Goal: Communication & Community: Ask a question

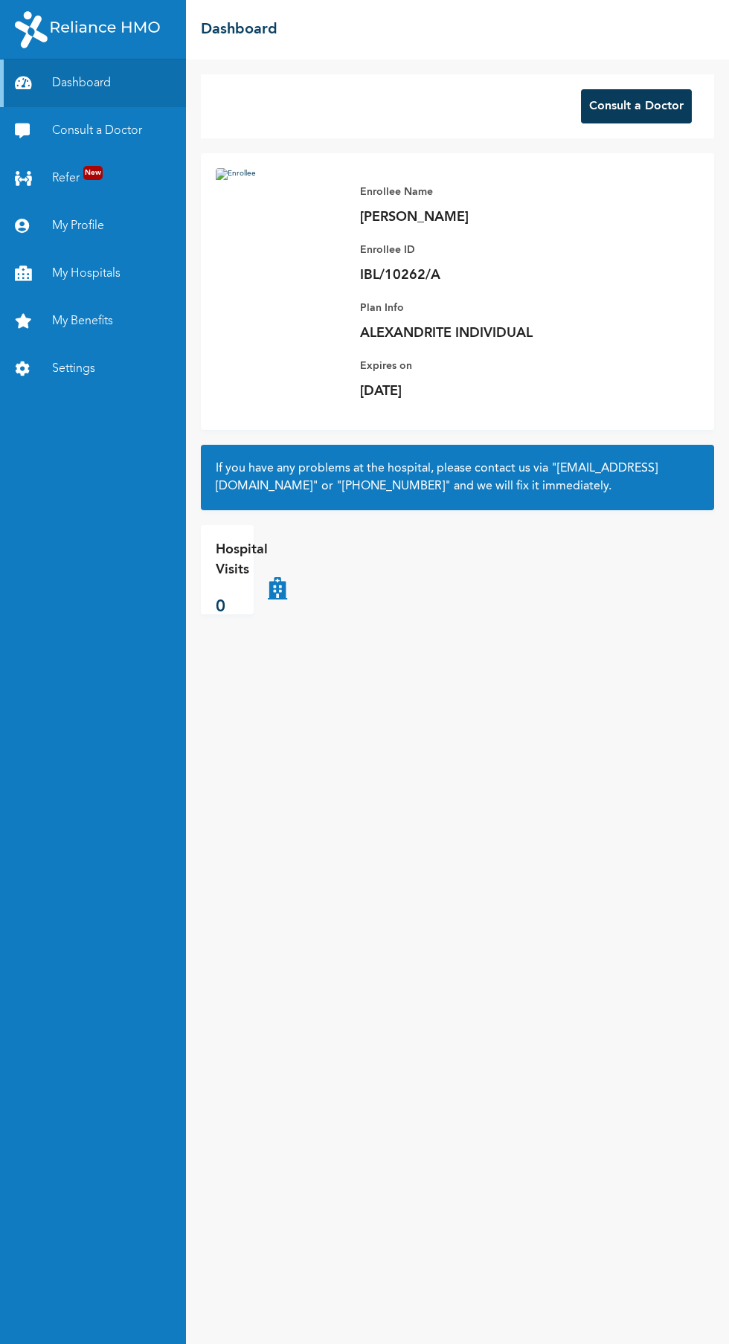
click at [650, 106] on button "Consult a Doctor" at bounding box center [636, 106] width 111 height 34
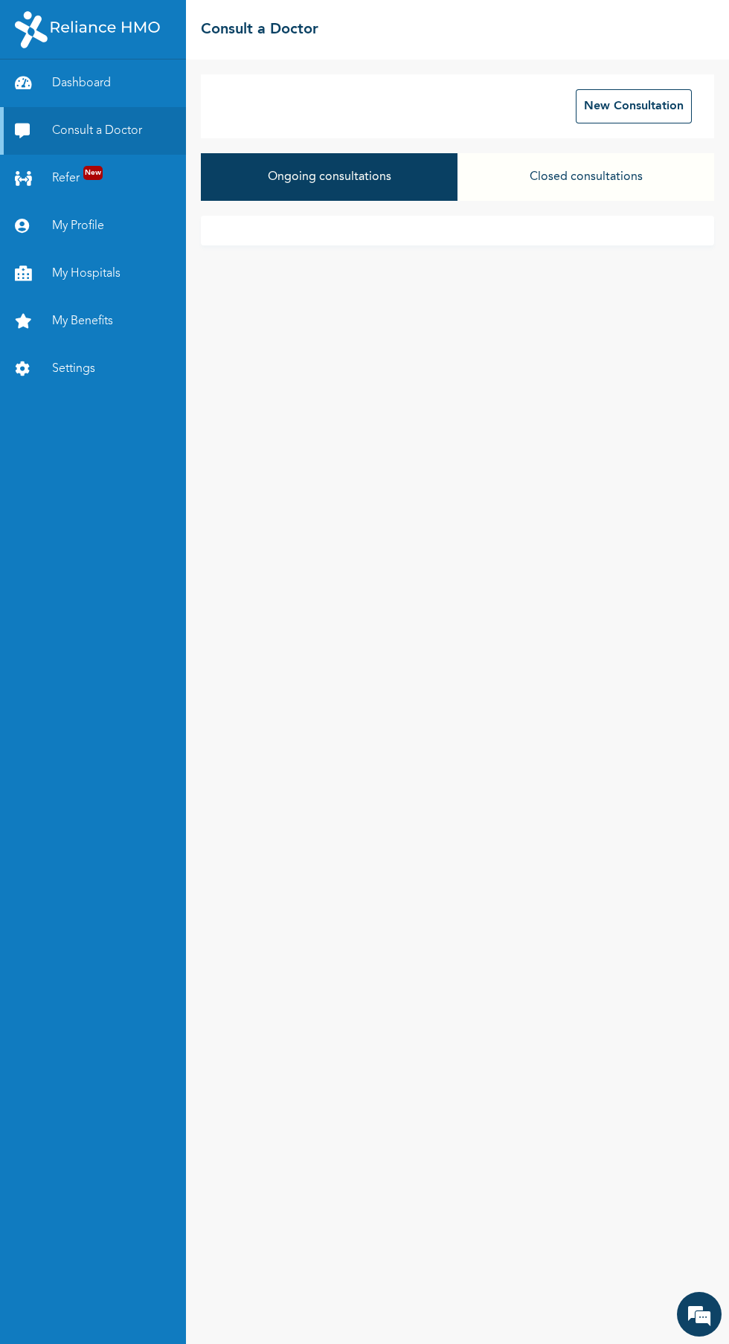
click at [625, 199] on button "Closed consultations" at bounding box center [586, 177] width 257 height 48
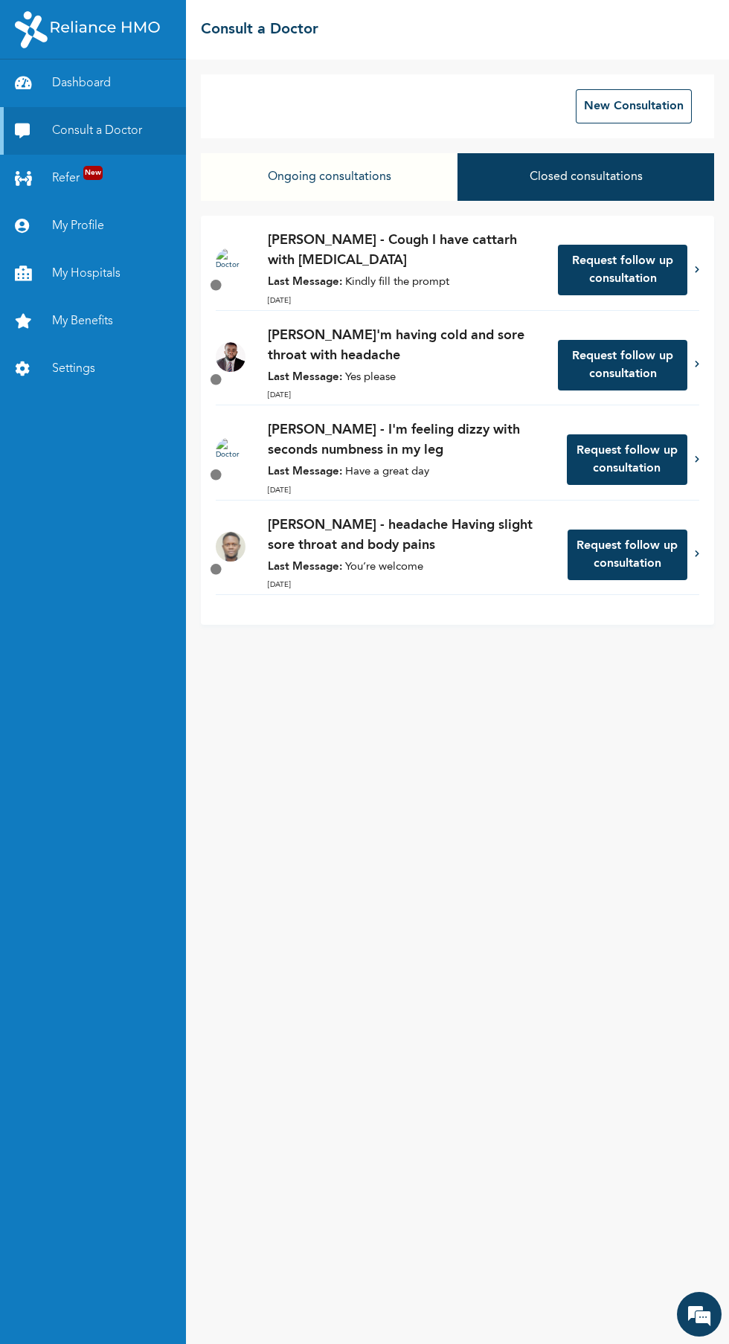
click at [577, 267] on button "Request follow up consultation" at bounding box center [622, 270] width 129 height 51
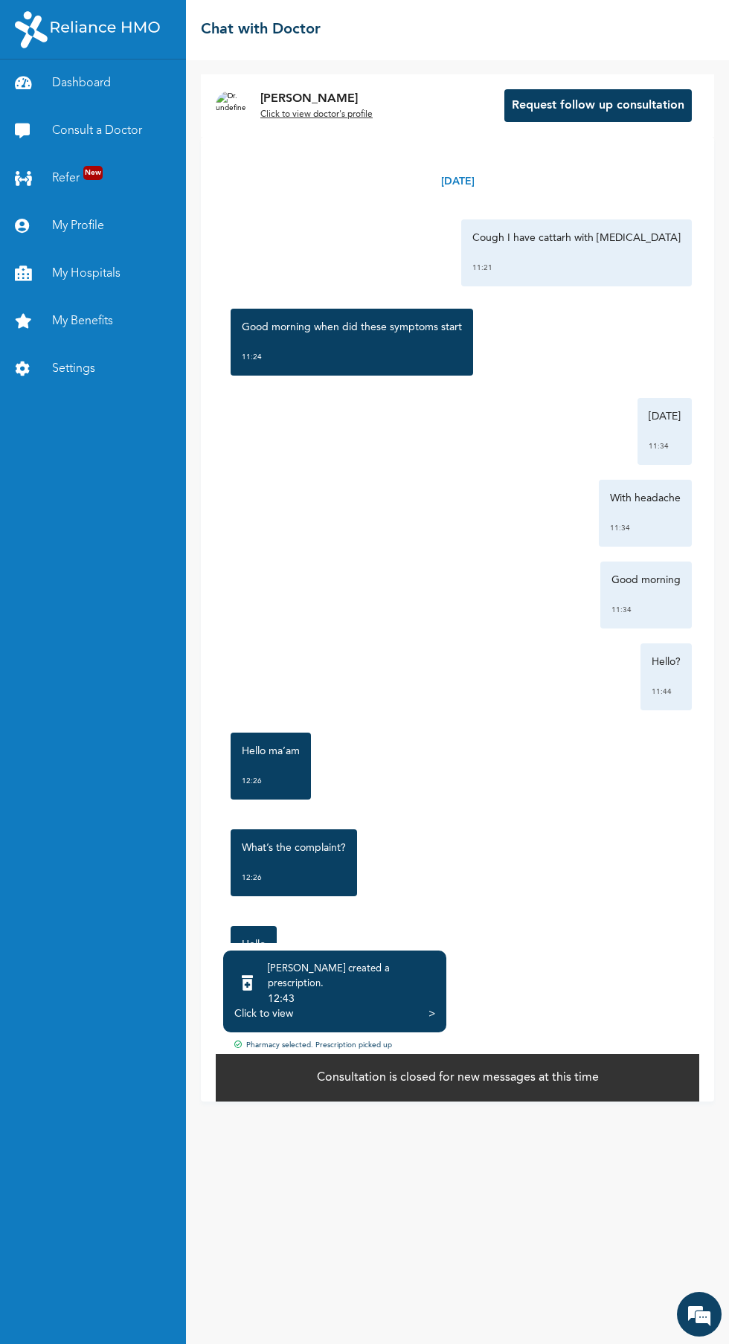
click at [529, 1087] on p "Consultation is closed for new messages at this time" at bounding box center [458, 1078] width 282 height 18
click at [519, 1087] on p "Consultation is closed for new messages at this time" at bounding box center [458, 1078] width 282 height 18
click at [653, 106] on button "Request follow up consultation" at bounding box center [597, 105] width 187 height 33
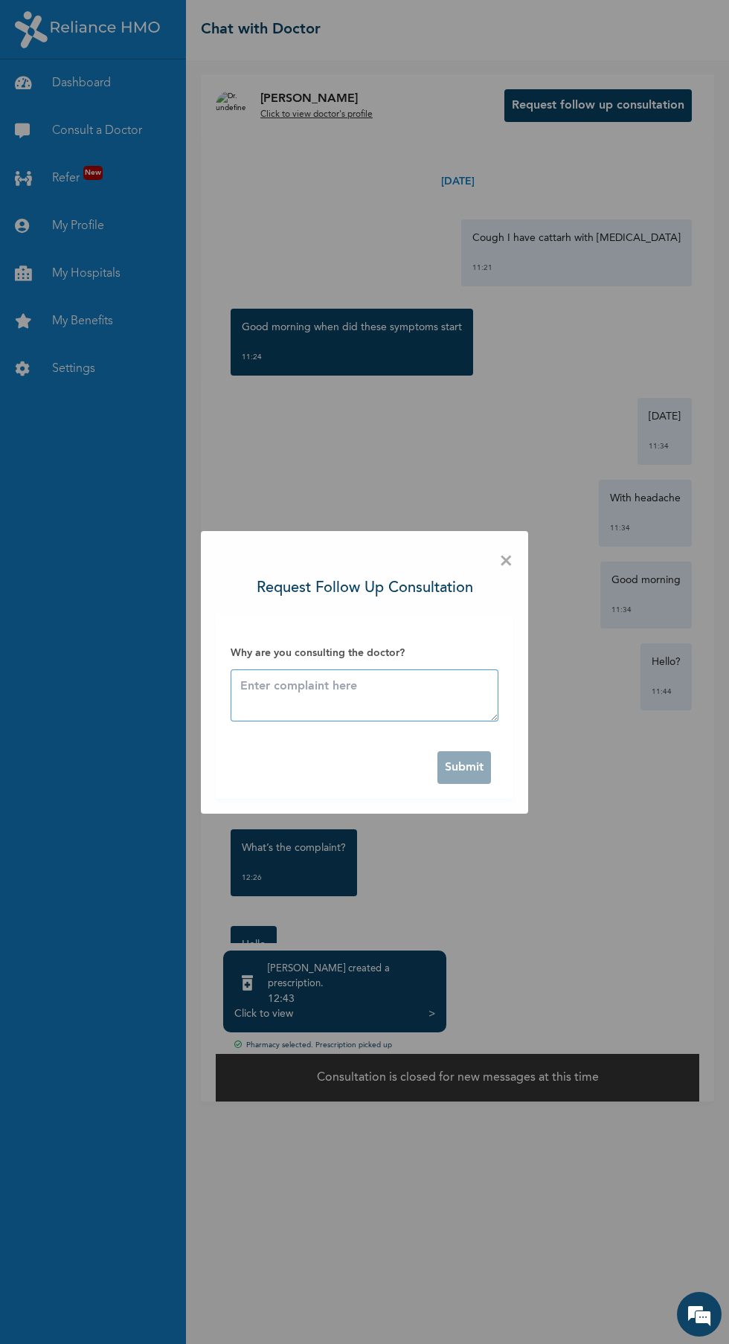
click at [423, 690] on textarea at bounding box center [365, 696] width 268 height 52
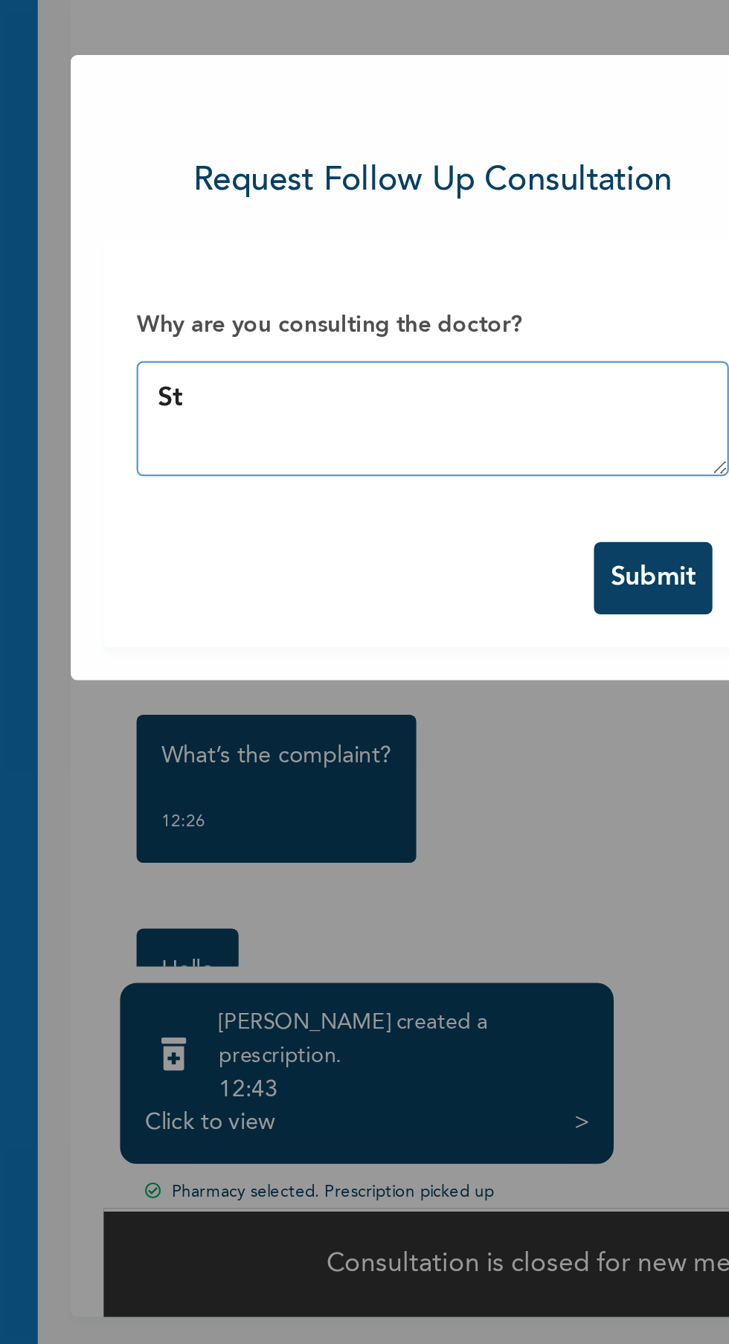
type textarea "S"
type textarea "Im"
type textarea "I'm feeling feverish"
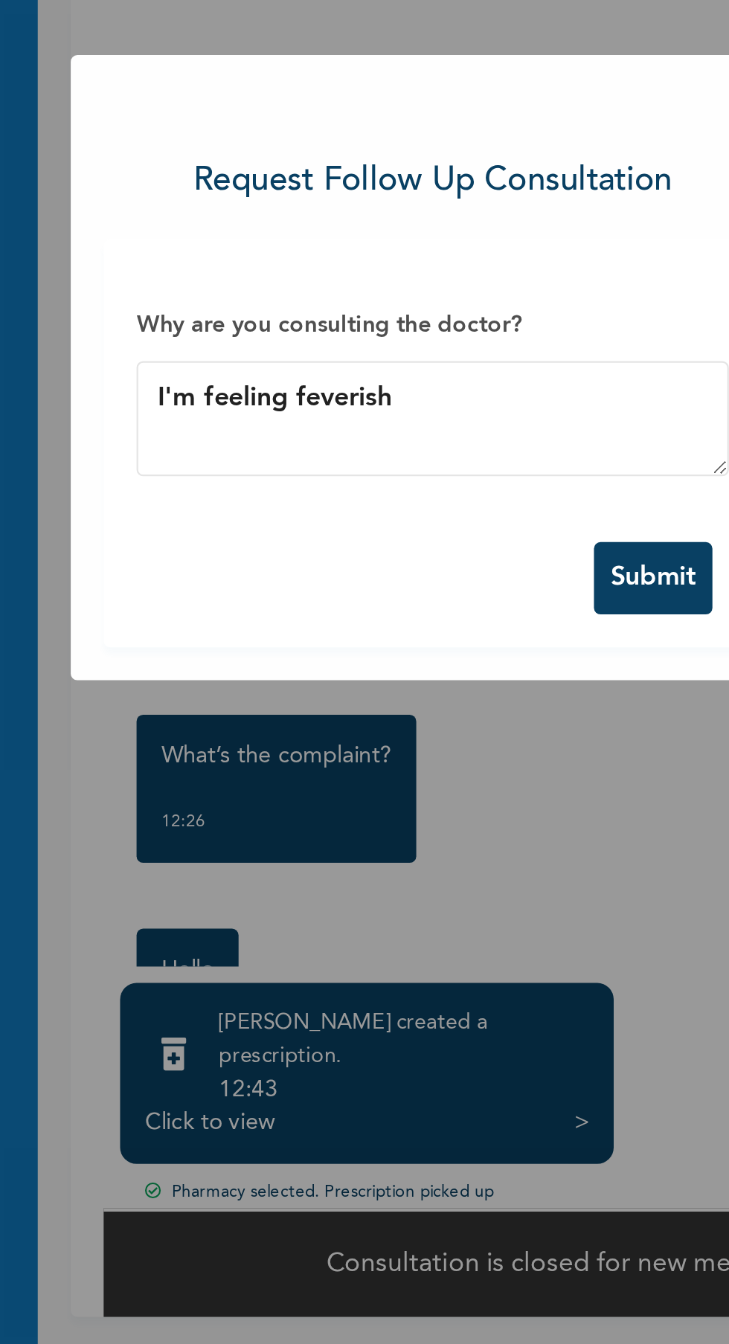
click at [478, 769] on button "Submit" at bounding box center [464, 767] width 54 height 33
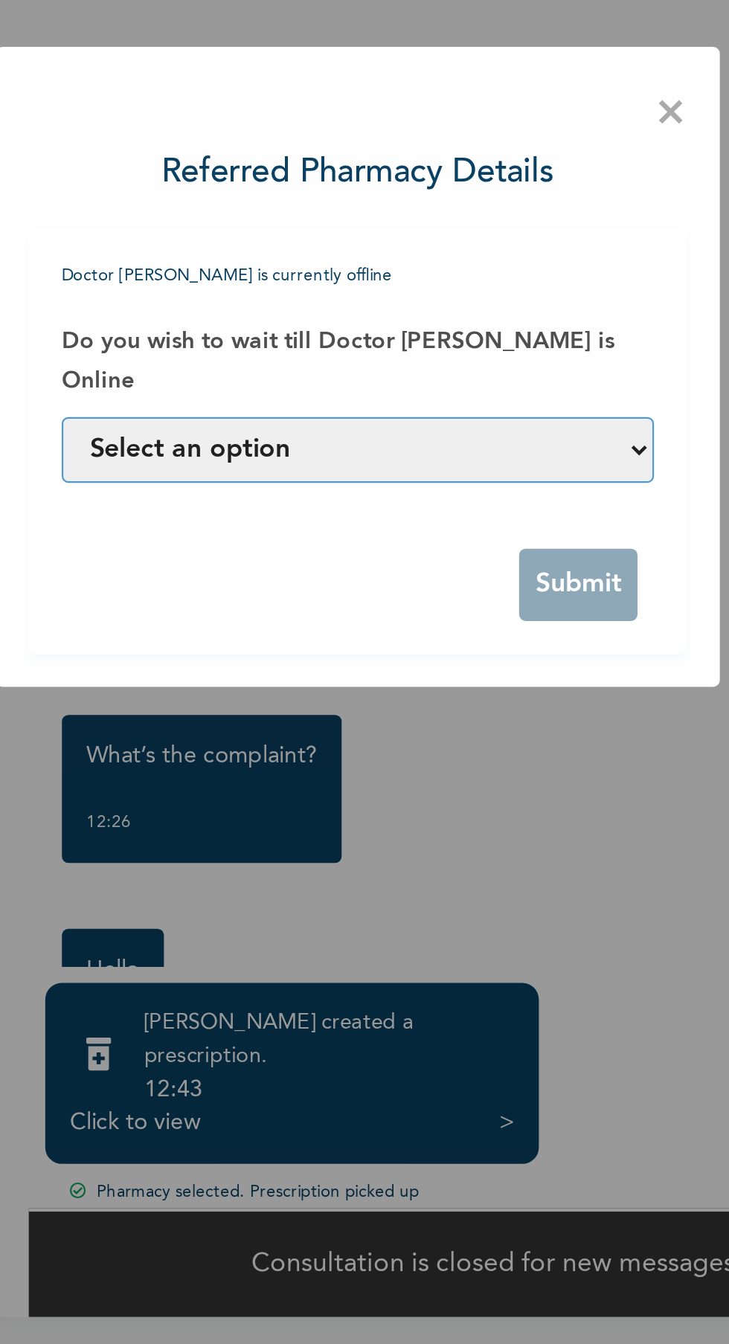
click at [496, 709] on select "Select an option Yes, I can wait till he is online No, assign another Doctor to…" at bounding box center [365, 710] width 268 height 30
select select "yes"
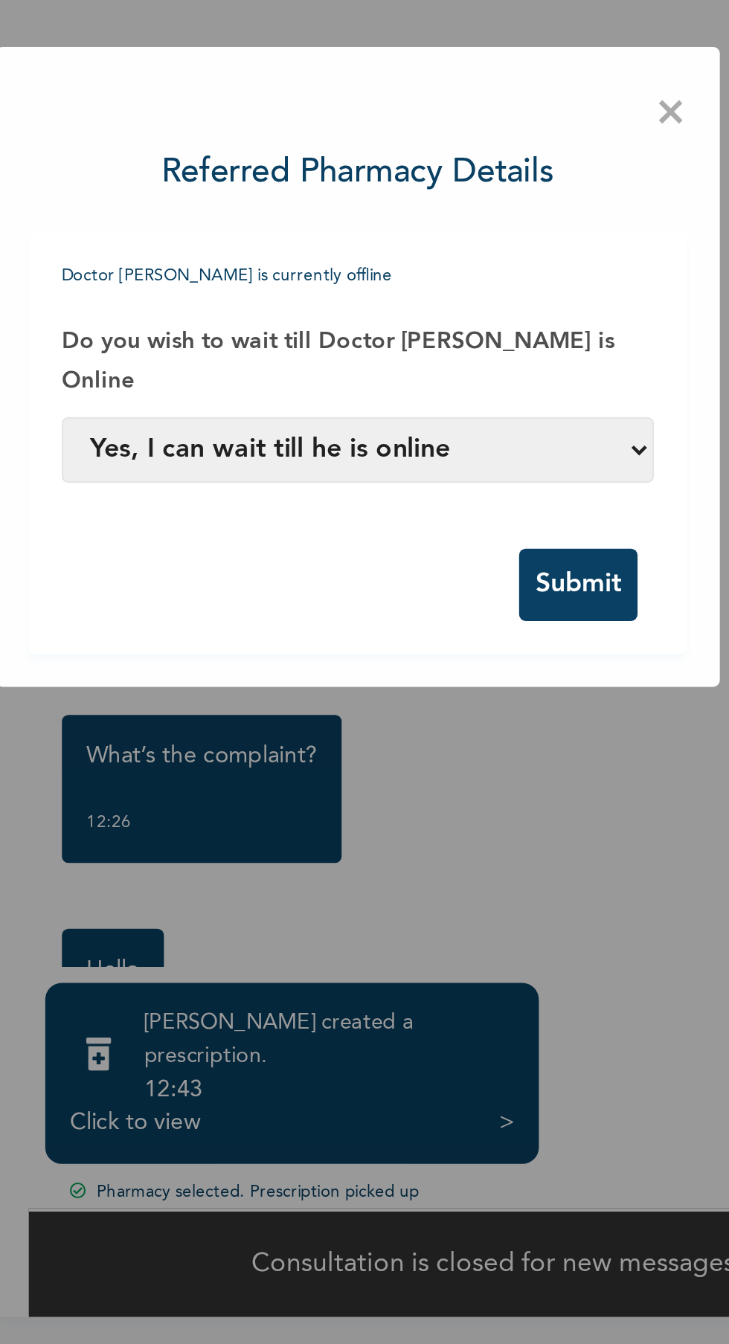
click at [478, 768] on button "Submit" at bounding box center [464, 770] width 54 height 33
click at [475, 773] on button "Submit" at bounding box center [464, 770] width 54 height 33
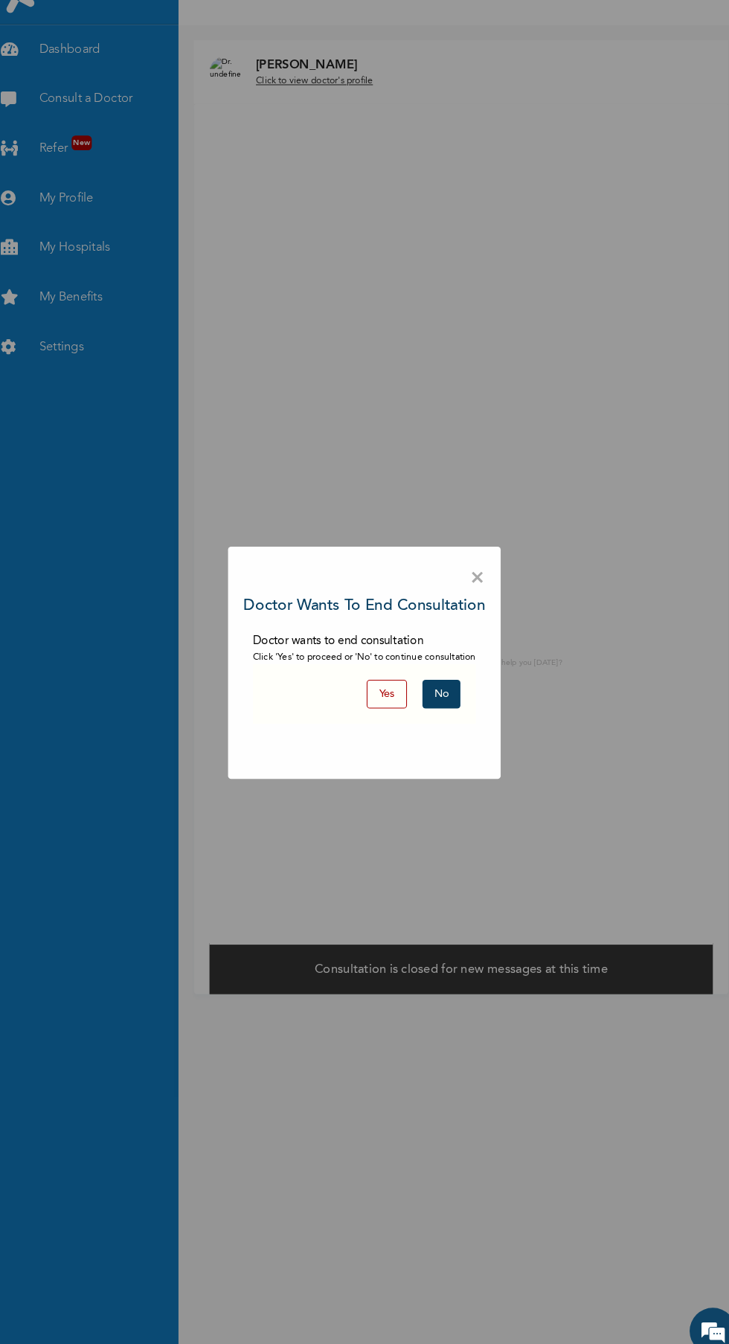
click at [478, 693] on div "× Doctor wants to end consultation Doctor wants to end consultation Click 'Yes'…" at bounding box center [365, 672] width 262 height 223
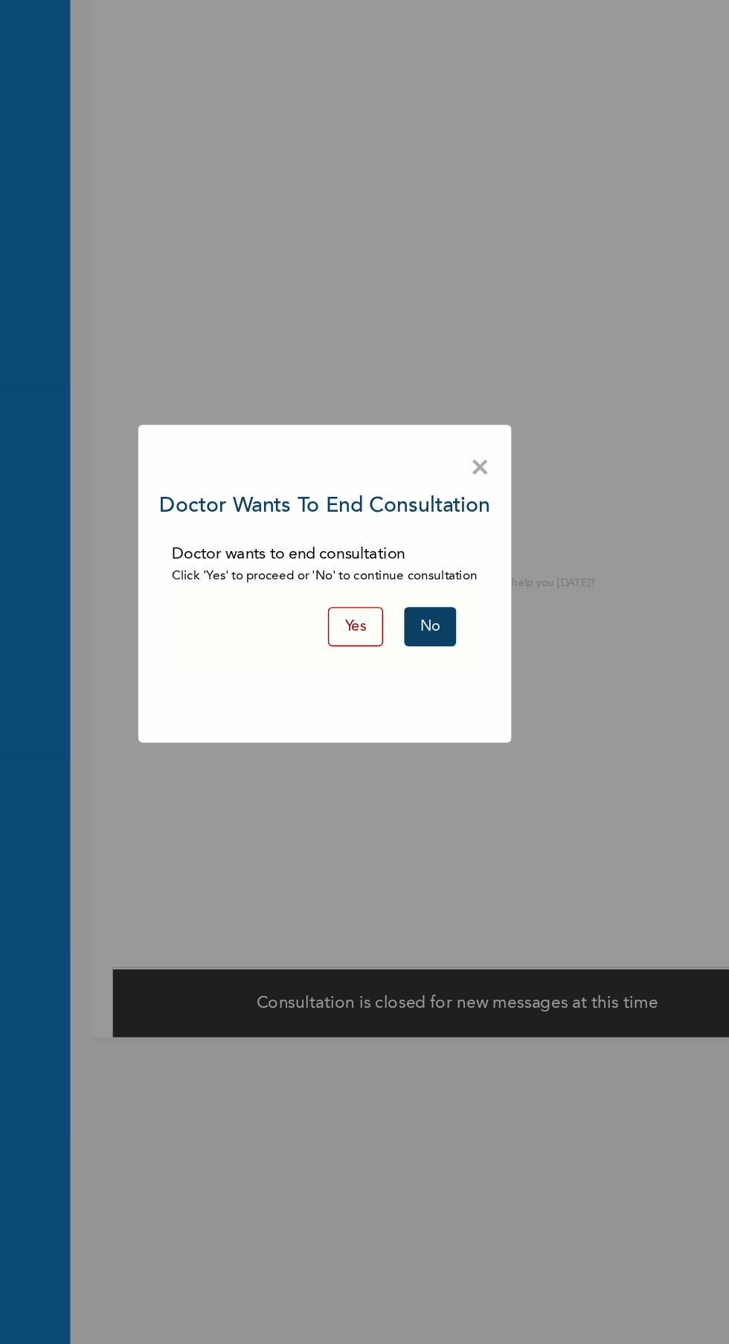
click at [437, 706] on button "No" at bounding box center [438, 703] width 36 height 28
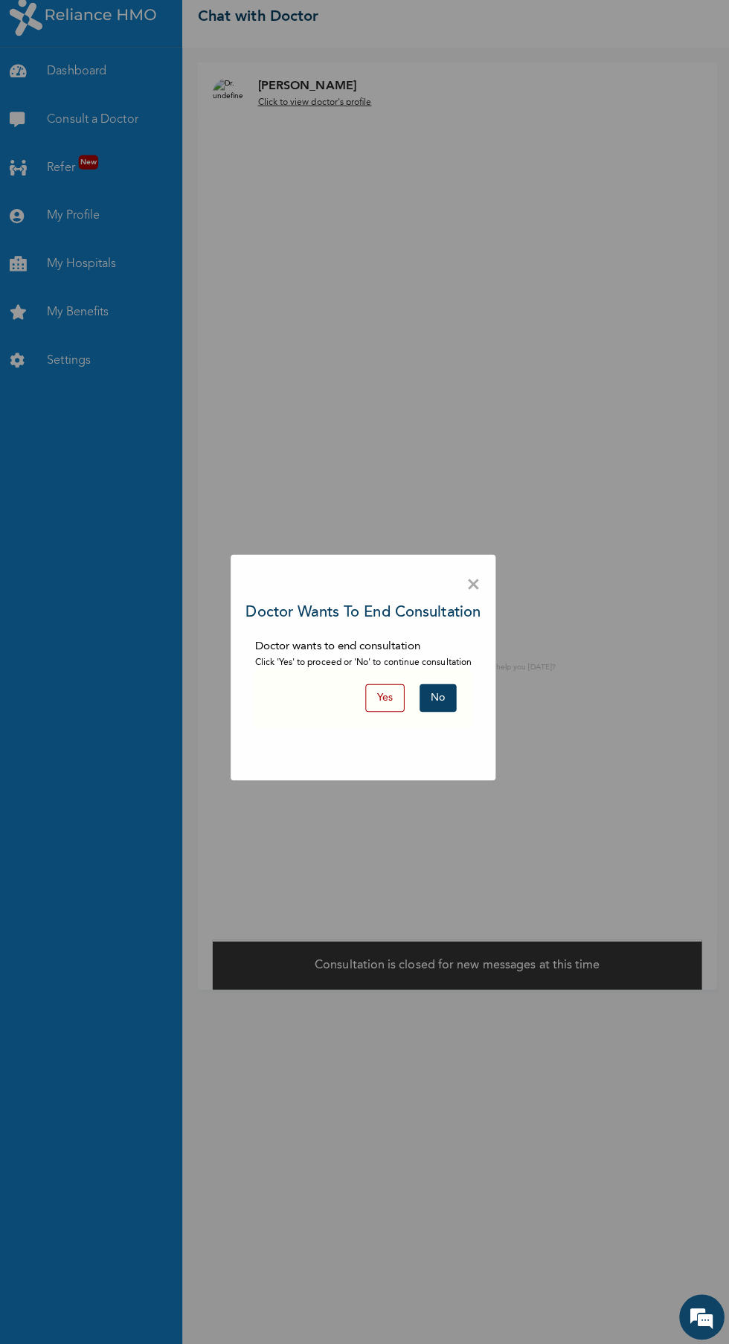
click at [467, 591] on span "×" at bounding box center [474, 591] width 14 height 31
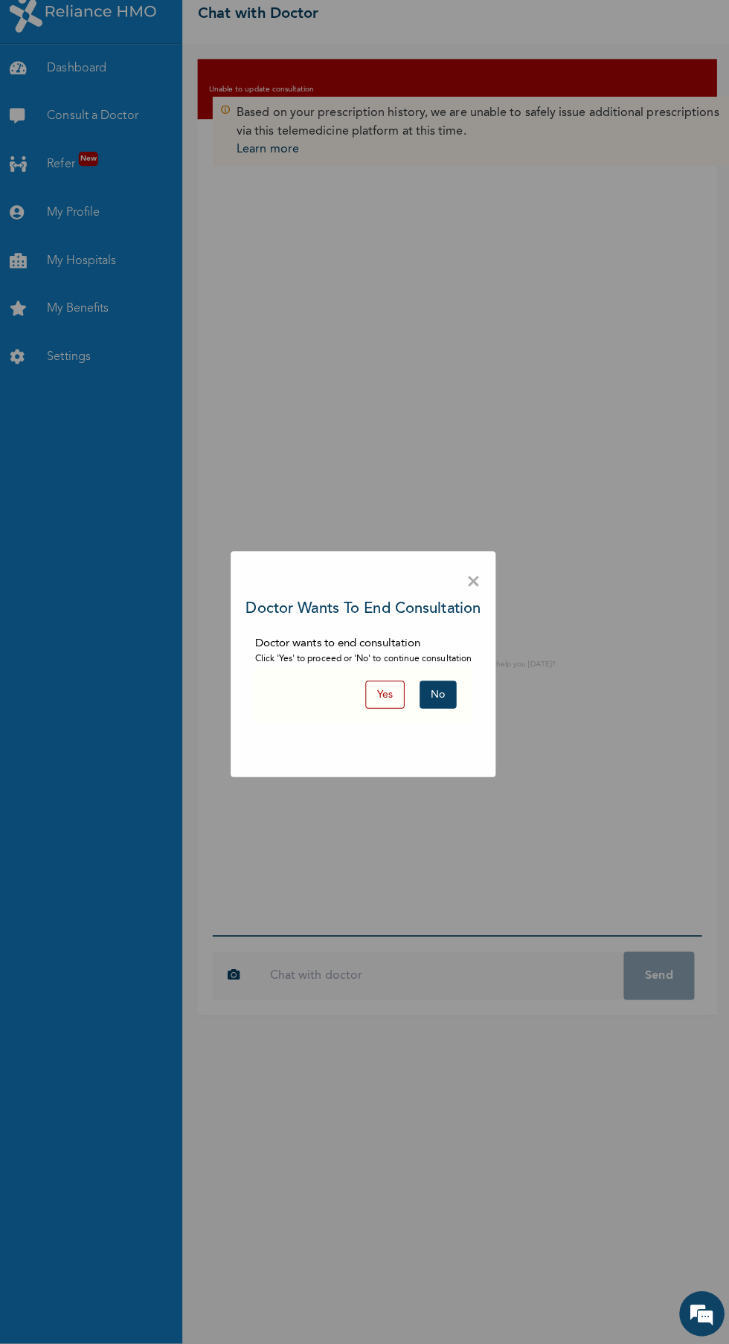
click at [474, 592] on span "×" at bounding box center [474, 591] width 14 height 31
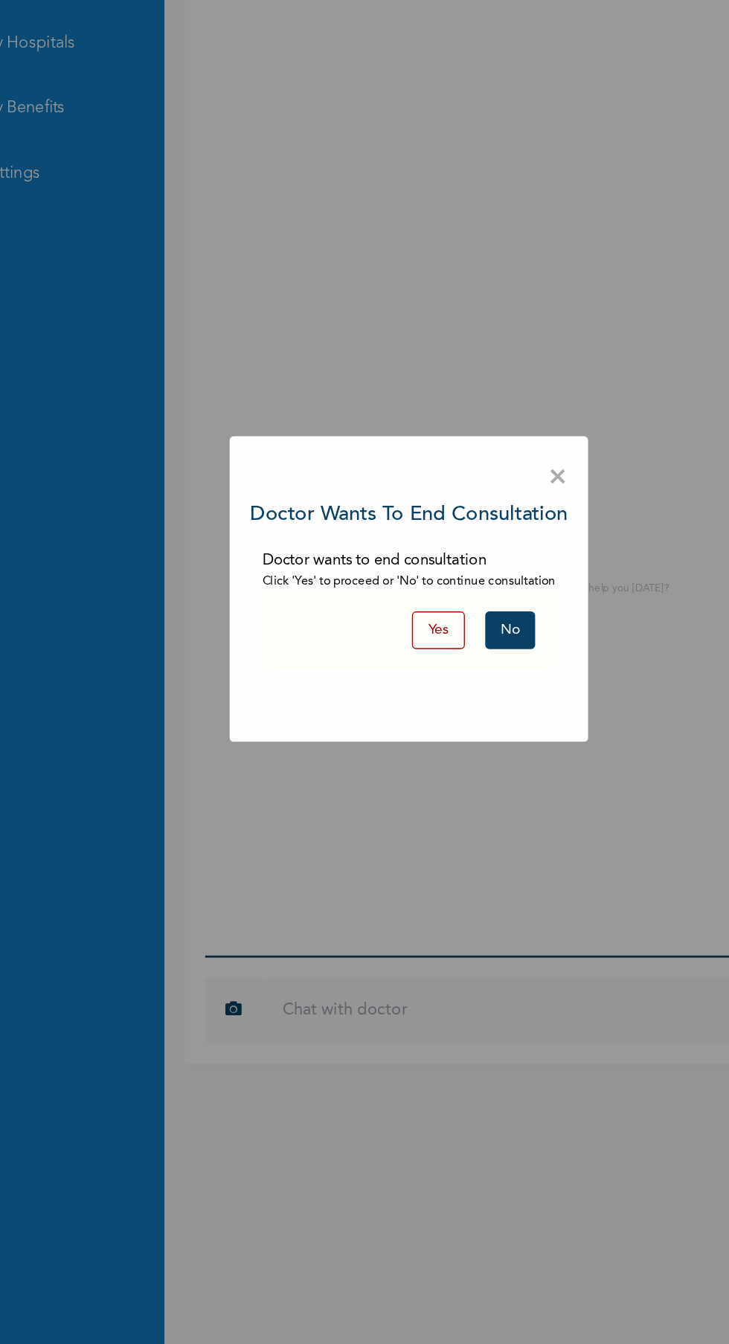
click at [472, 592] on span "×" at bounding box center [474, 591] width 14 height 31
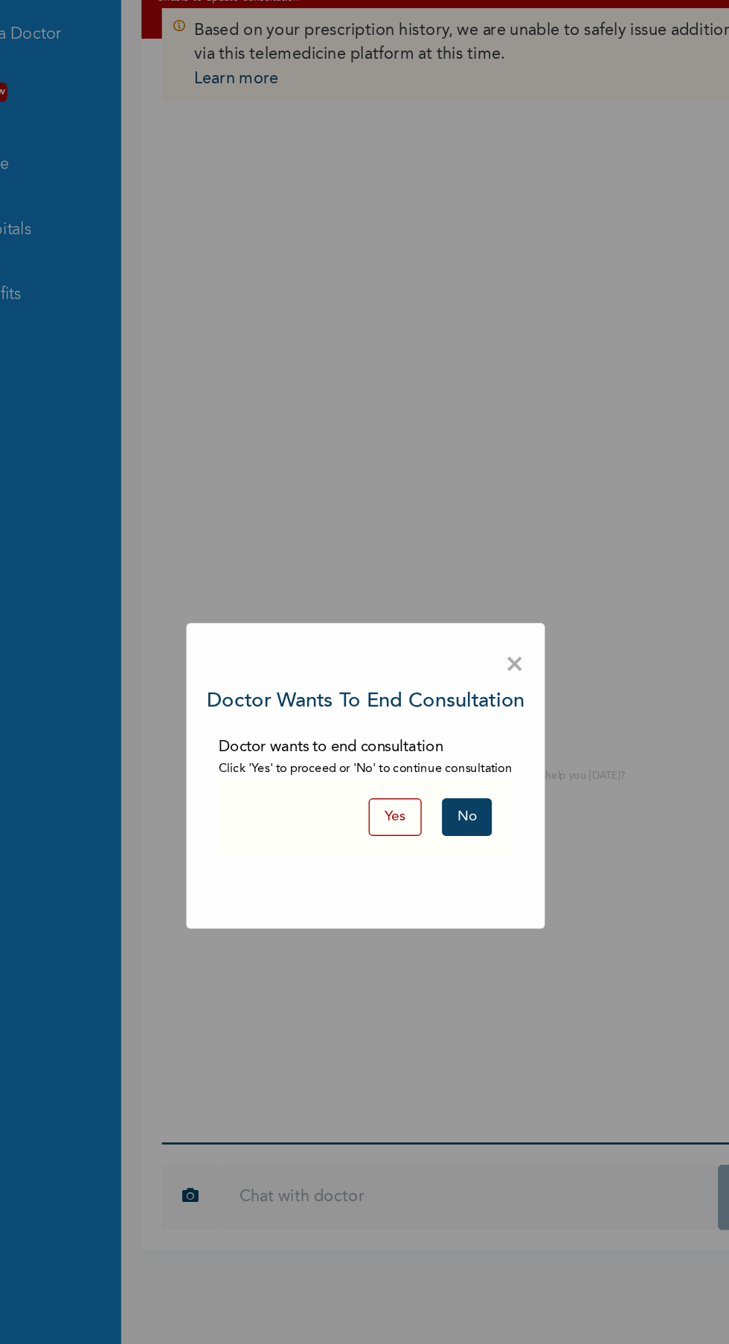
click at [440, 698] on button "No" at bounding box center [438, 703] width 36 height 28
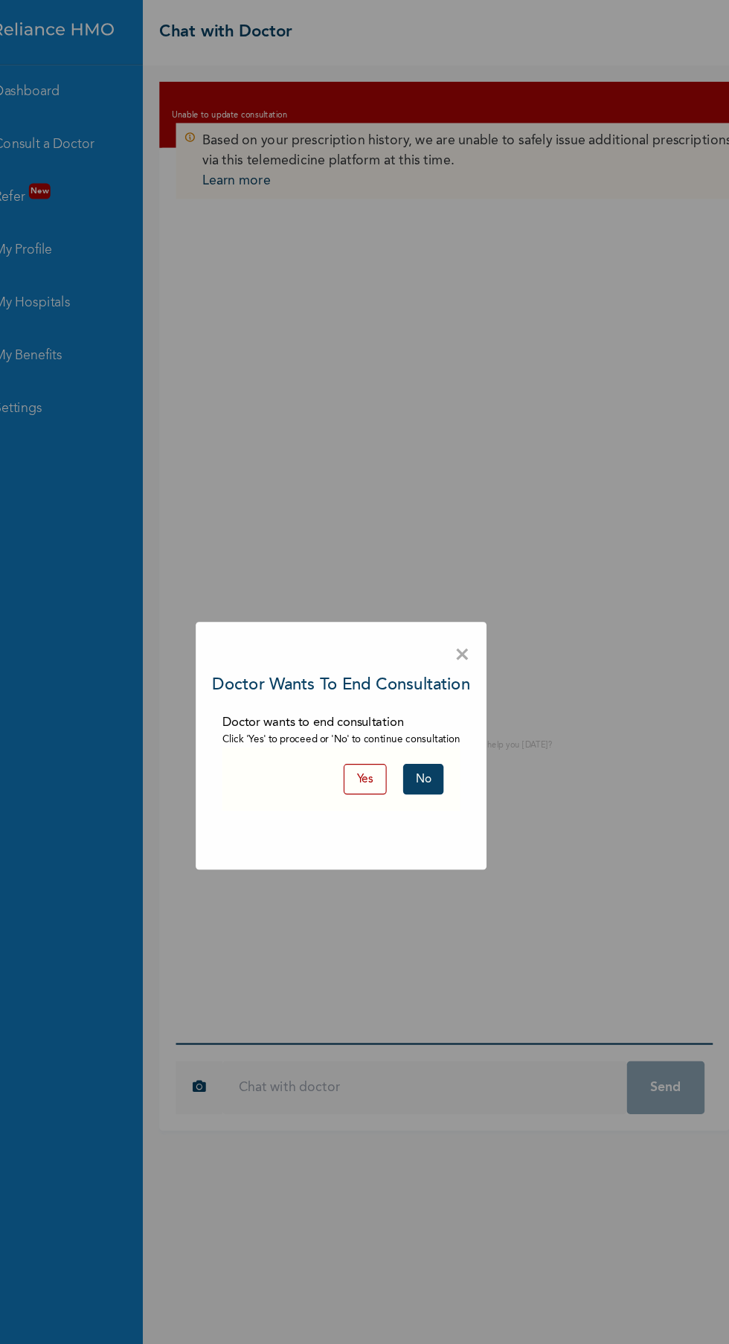
click at [387, 703] on button "Yes" at bounding box center [386, 703] width 39 height 28
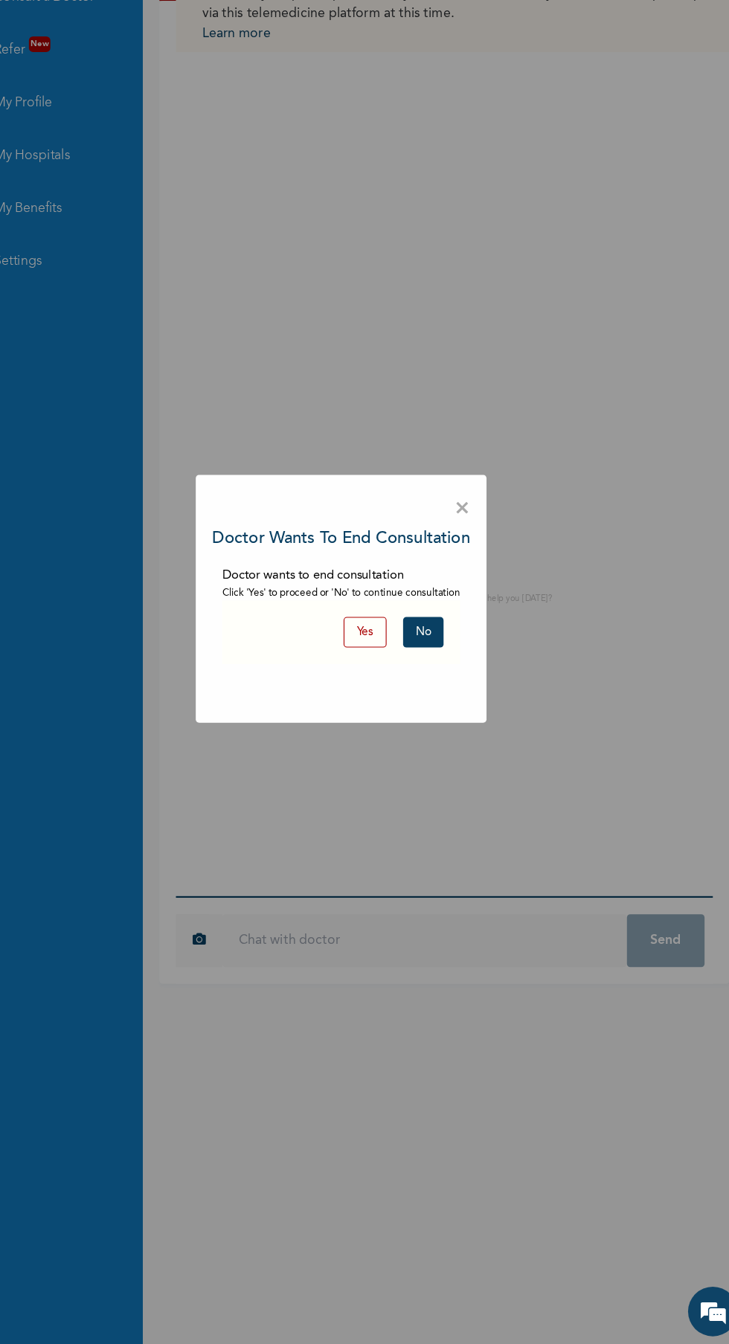
click at [376, 702] on button "Yes" at bounding box center [386, 703] width 39 height 28
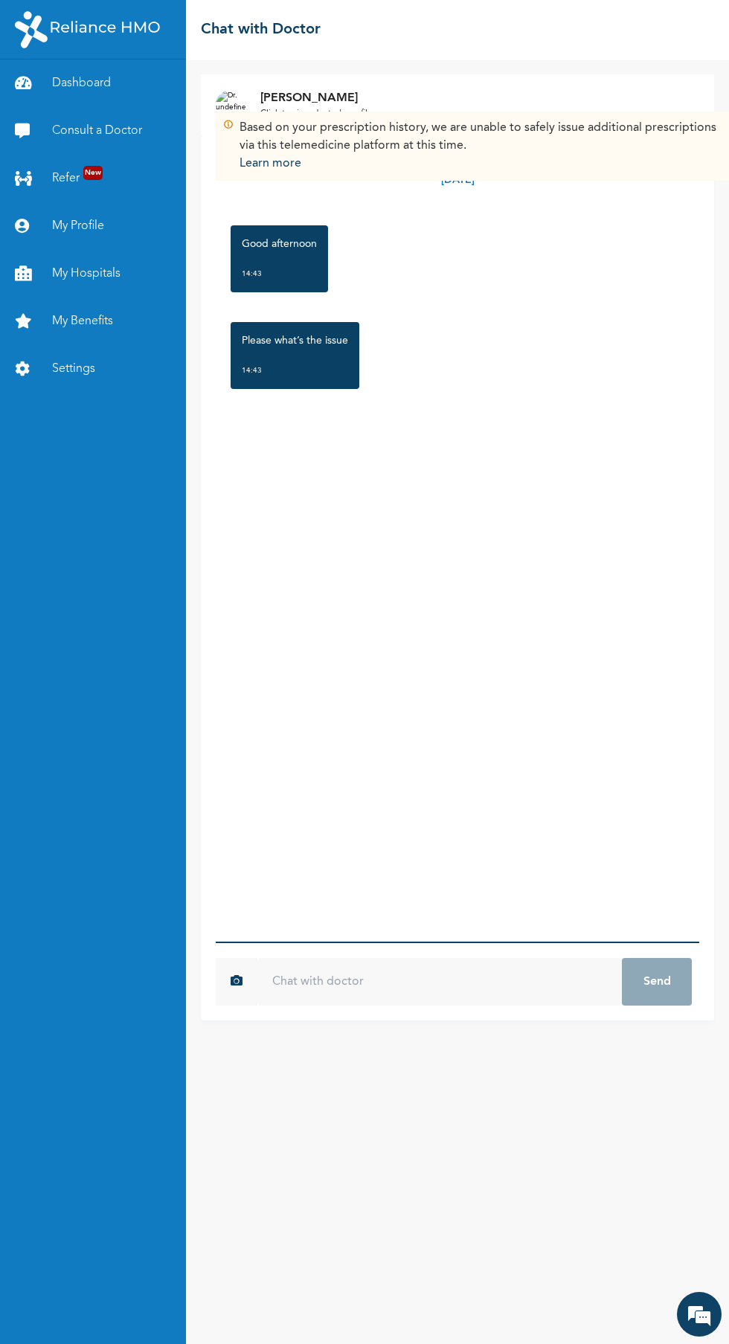
click at [423, 1006] on input "text" at bounding box center [439, 982] width 365 height 48
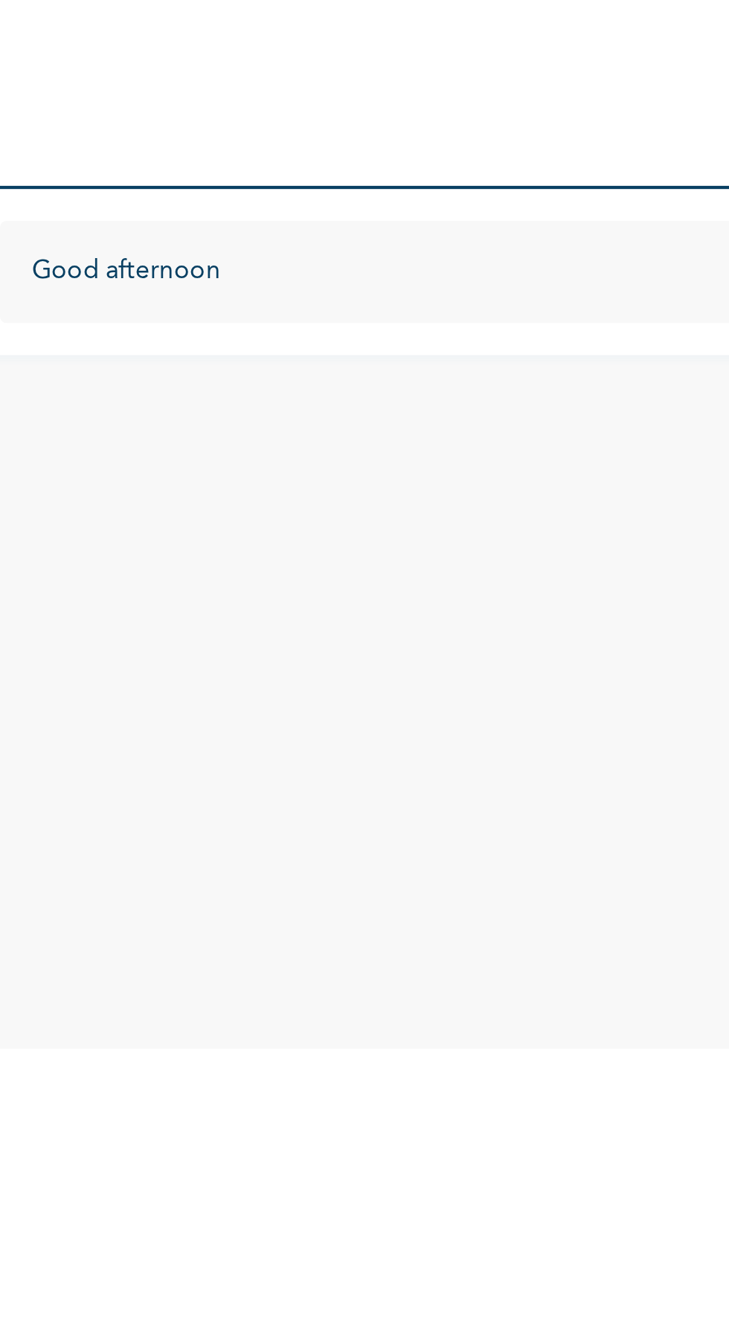
type input "Good afternoon"
click at [622, 958] on button "Send" at bounding box center [657, 982] width 70 height 48
type input "Still feeling feverish after taking the medication"
click at [622, 958] on button "Send" at bounding box center [657, 982] width 70 height 48
